Goal: Task Accomplishment & Management: Manage account settings

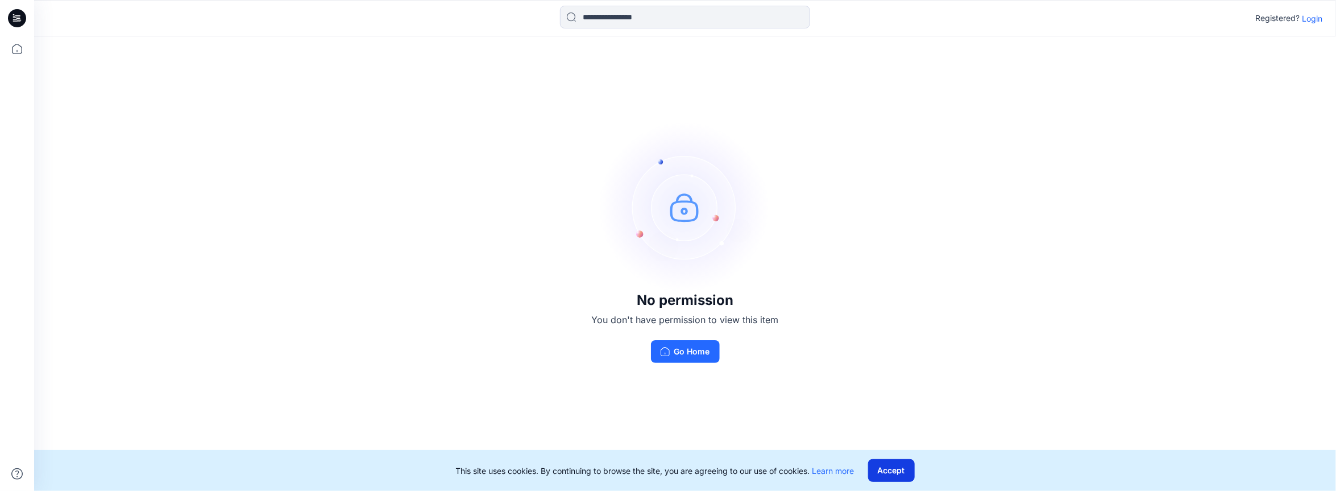
click at [900, 467] on button "Accept" at bounding box center [891, 470] width 47 height 23
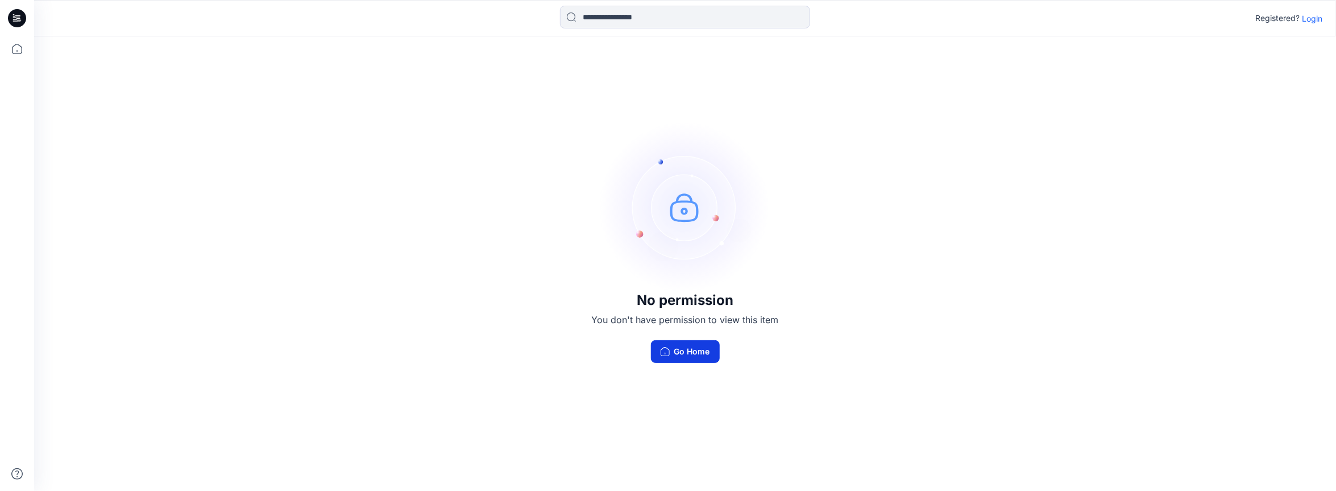
click at [692, 350] on button "Go Home" at bounding box center [685, 351] width 69 height 23
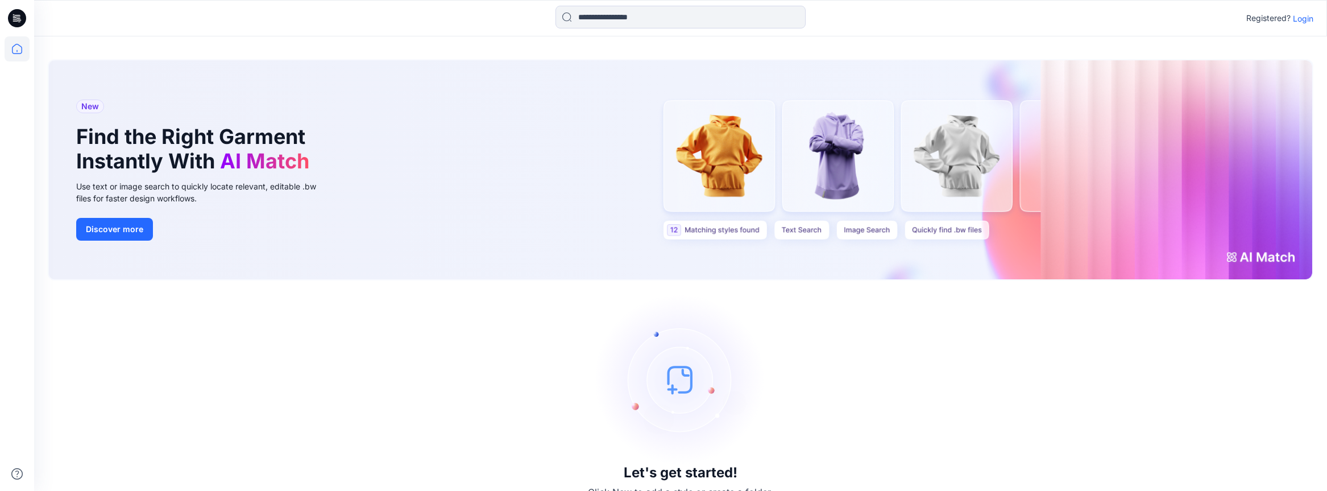
click at [1305, 15] on p "Login" at bounding box center [1303, 19] width 20 height 12
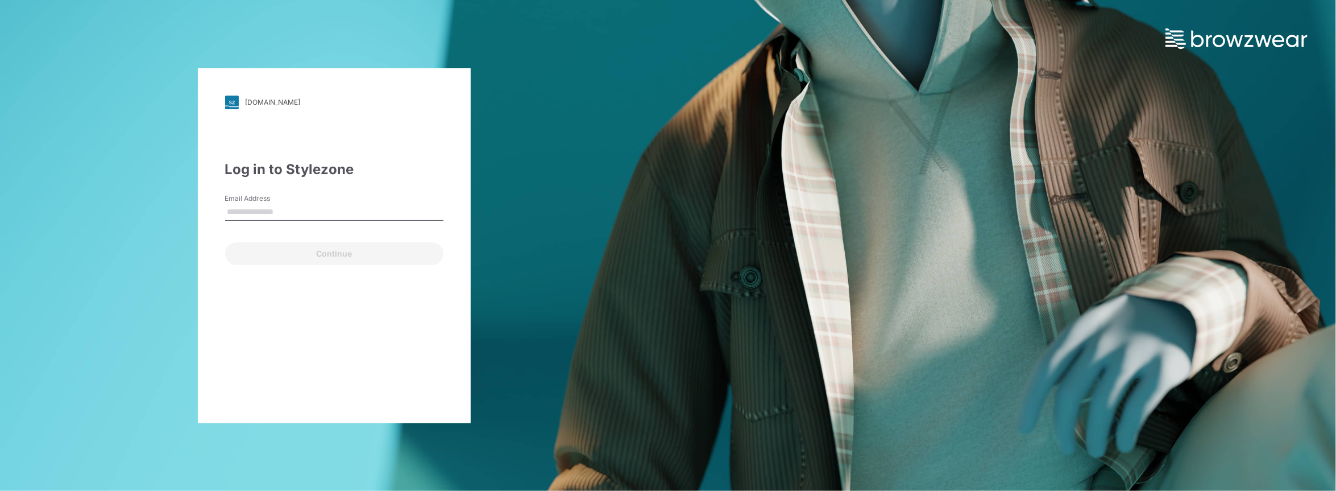
click at [305, 212] on input "Email Address" at bounding box center [334, 212] width 218 height 17
type input "**********"
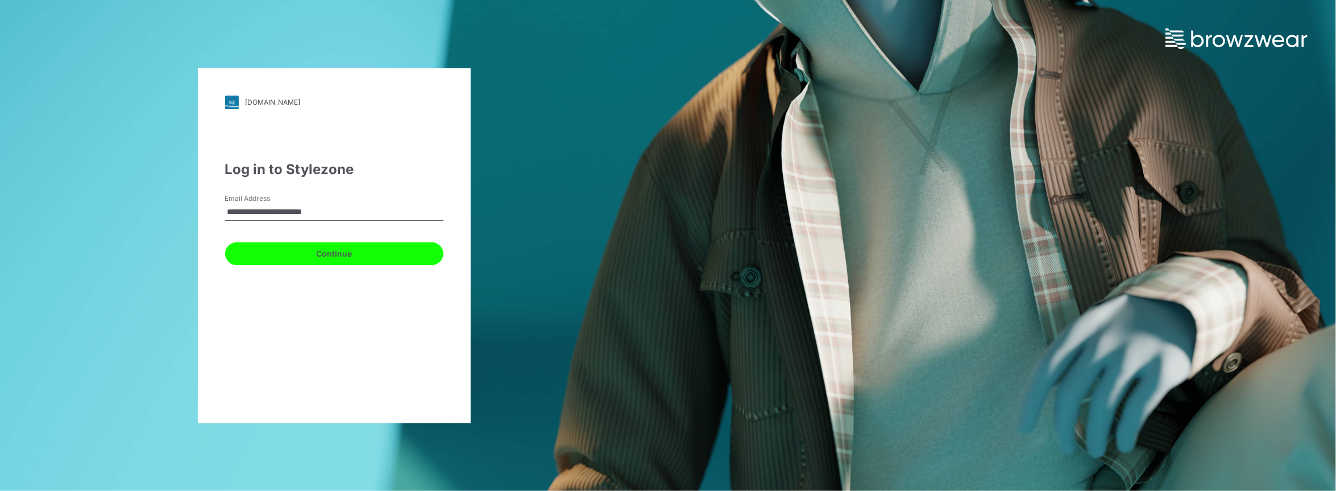
click at [371, 257] on button "Continue" at bounding box center [334, 253] width 218 height 23
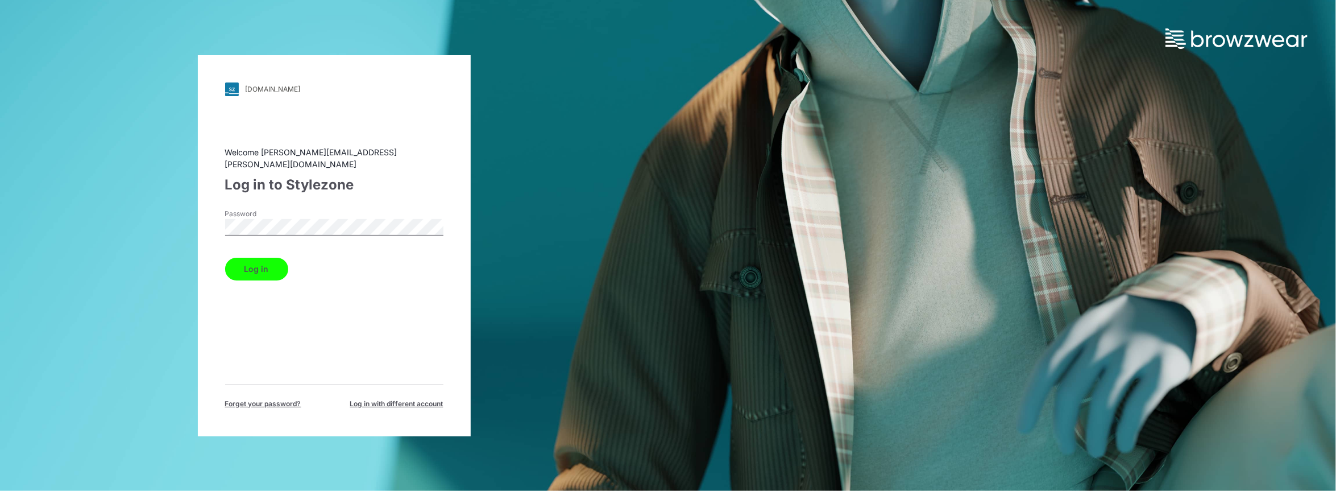
click at [262, 260] on button "Log in" at bounding box center [256, 269] width 63 height 23
